Goal: Task Accomplishment & Management: Manage account settings

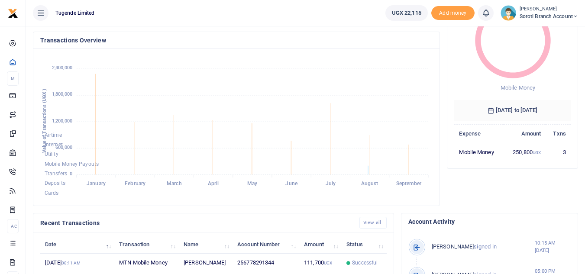
scroll to position [95, 0]
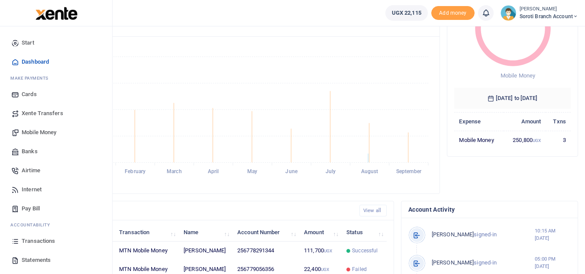
click at [28, 130] on span "Mobile Money" at bounding box center [39, 132] width 35 height 9
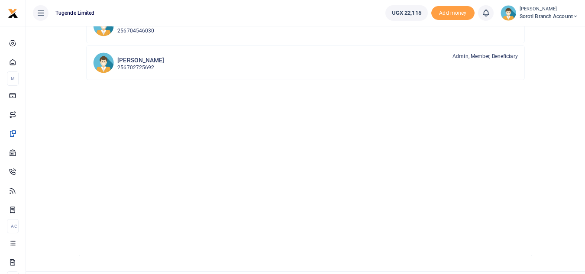
scroll to position [161, 0]
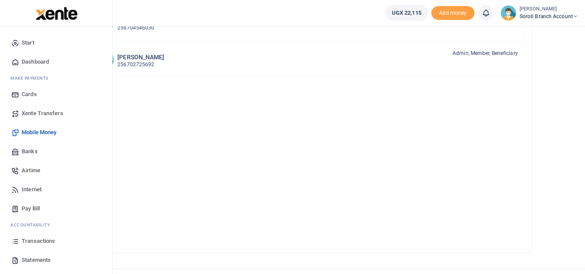
click at [29, 261] on span "Statements" at bounding box center [36, 260] width 29 height 9
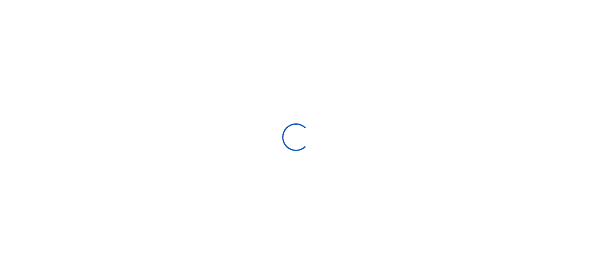
select select "ALL"
type input "[DATE] - [DATE]"
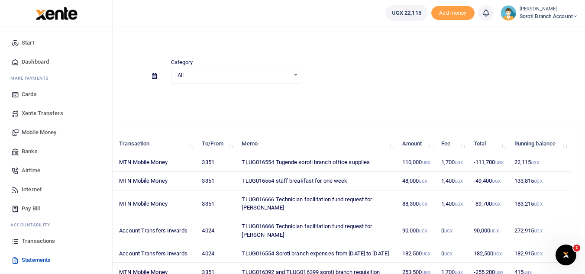
click at [33, 242] on span "Transactions" at bounding box center [38, 241] width 33 height 9
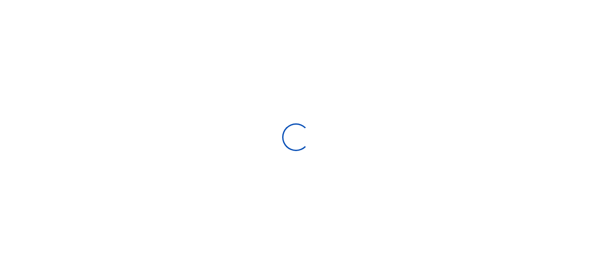
select select
type input "08/31/2025 - 09/29/2025"
